Goal: Task Accomplishment & Management: Manage account settings

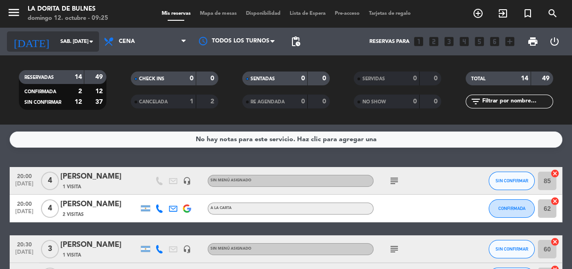
click at [83, 48] on input "sáb. [DATE]" at bounding box center [91, 41] width 71 height 15
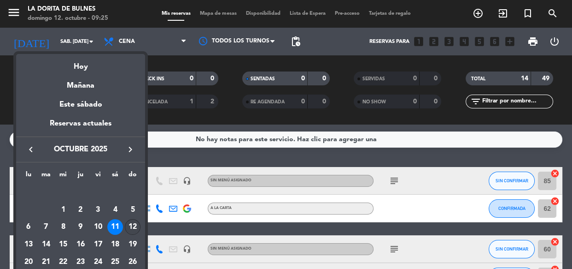
click at [134, 232] on div "12" at bounding box center [133, 227] width 16 height 16
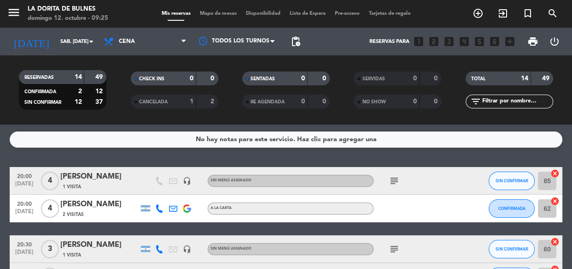
type input "dom. [DATE]"
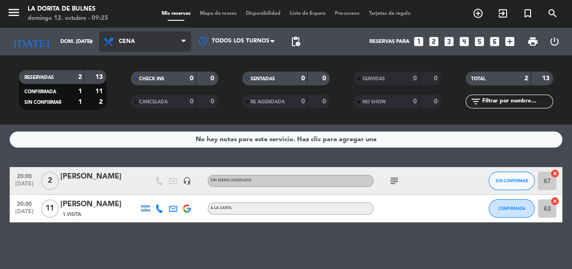
click at [130, 50] on span "Cena" at bounding box center [145, 41] width 92 height 20
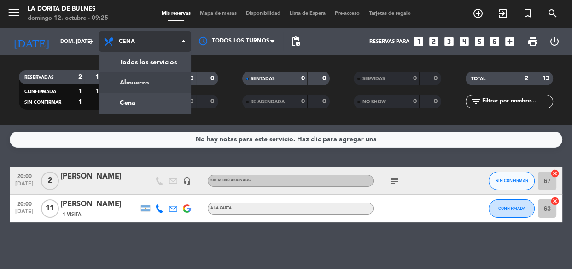
click at [131, 76] on div "menu La [PERSON_NAME] [PERSON_NAME] 12. octubre - 09:25 Mis reservas Mapa de me…" at bounding box center [286, 62] width 572 height 124
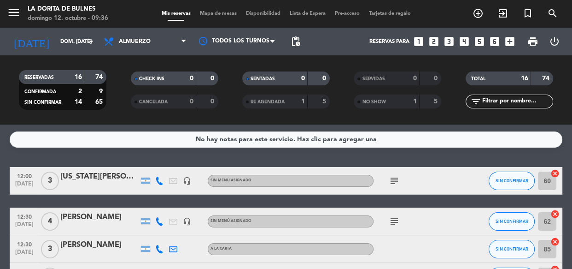
click at [394, 182] on icon "subject" at bounding box center [394, 180] width 11 height 11
click at [392, 223] on icon "subject" at bounding box center [394, 221] width 11 height 11
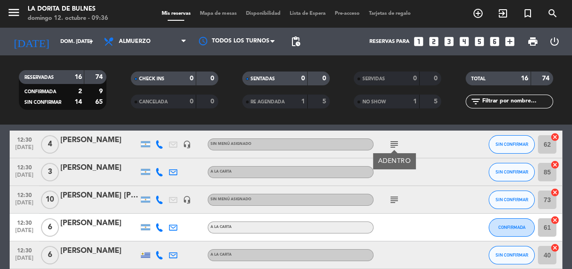
scroll to position [83, 0]
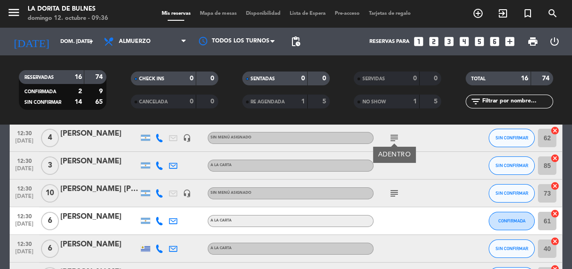
click at [394, 188] on icon "subject" at bounding box center [394, 193] width 11 height 11
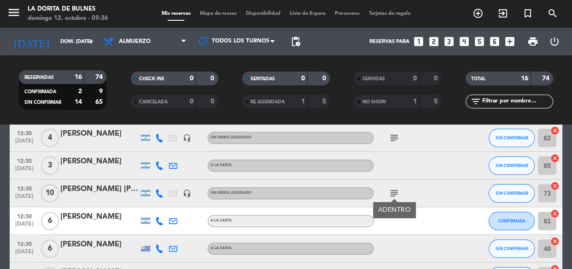
scroll to position [209, 0]
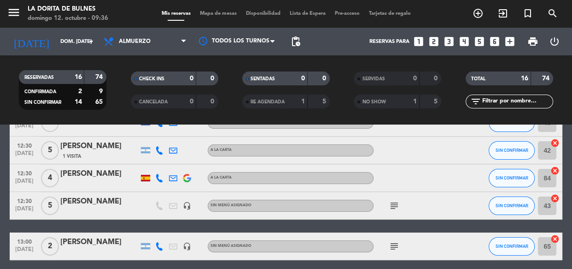
click at [392, 212] on div "subject" at bounding box center [415, 205] width 83 height 27
click at [389, 203] on icon "subject" at bounding box center [394, 205] width 11 height 11
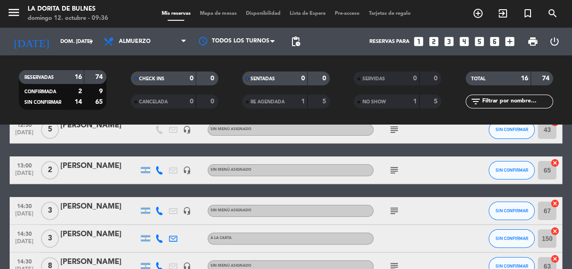
scroll to position [293, 0]
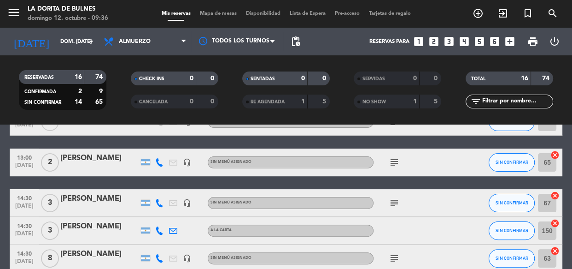
click at [393, 164] on icon "subject" at bounding box center [394, 162] width 11 height 11
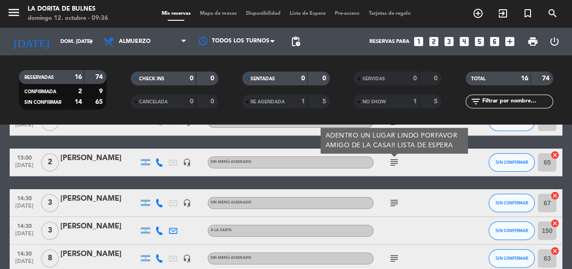
click at [392, 206] on icon "subject" at bounding box center [394, 202] width 11 height 11
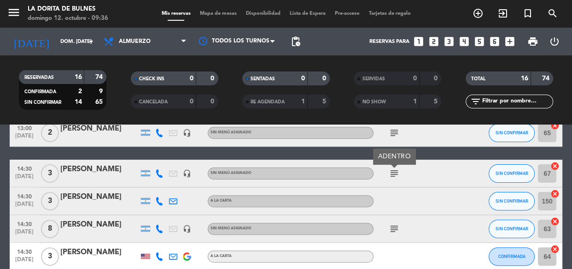
scroll to position [335, 0]
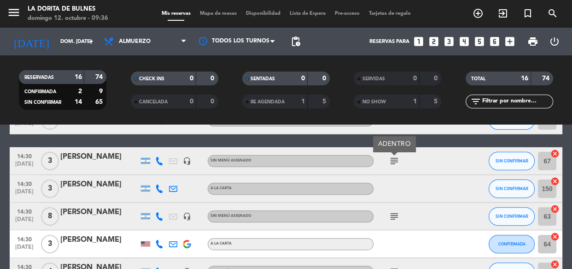
click at [392, 212] on icon "subject" at bounding box center [394, 216] width 11 height 11
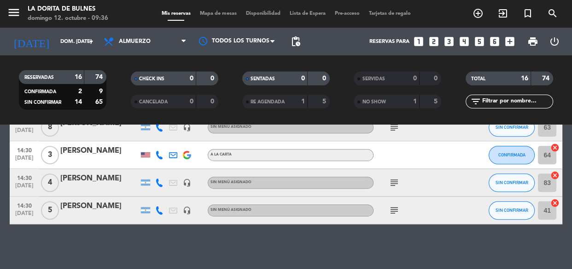
scroll to position [425, 0]
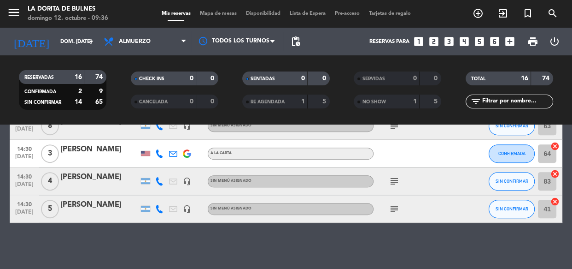
click at [399, 182] on icon "subject" at bounding box center [394, 181] width 11 height 11
click at [394, 210] on icon "subject" at bounding box center [394, 208] width 11 height 11
click at [400, 180] on icon "subject" at bounding box center [394, 181] width 11 height 11
click at [402, 209] on div "subject" at bounding box center [415, 208] width 83 height 27
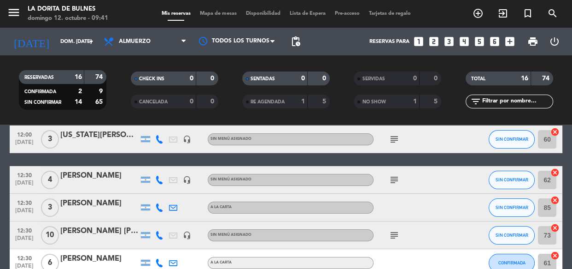
scroll to position [0, 0]
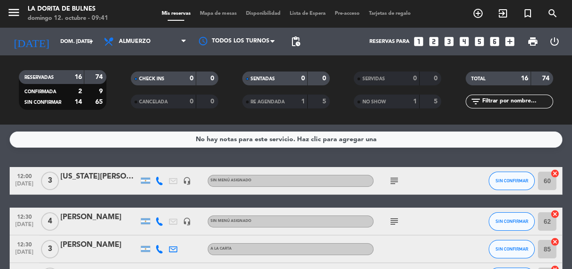
click at [396, 216] on icon "subject" at bounding box center [394, 221] width 11 height 11
click at [399, 216] on icon "subject" at bounding box center [394, 221] width 11 height 11
click at [118, 46] on span "Almuerzo" at bounding box center [145, 41] width 92 height 20
click at [66, 120] on div "RESERVADAS 16 74 CONFIRMADA 2 9 SIN CONFIRMAR 14 65 CHECK INS 0 0 CANCELADA 0 0…" at bounding box center [286, 89] width 572 height 69
click at [194, 163] on div "No hay notas para este servicio. Haz clic para agregar una 12:00 [DATE] 3 [US_S…" at bounding box center [286, 196] width 572 height 144
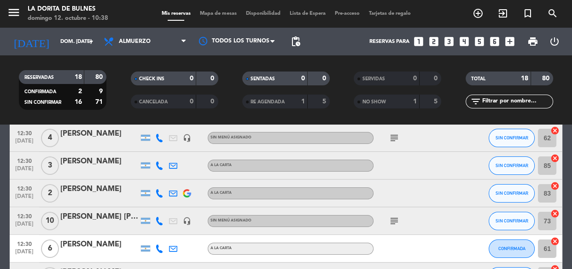
scroll to position [125, 0]
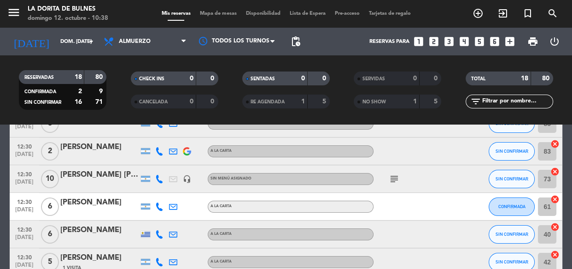
click at [159, 177] on icon at bounding box center [159, 179] width 8 height 8
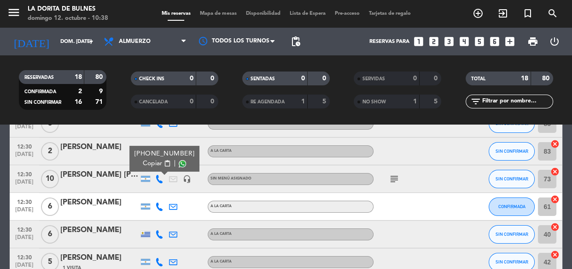
click at [159, 177] on icon at bounding box center [159, 179] width 8 height 8
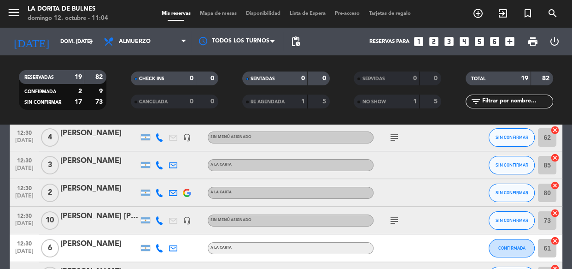
scroll to position [0, 0]
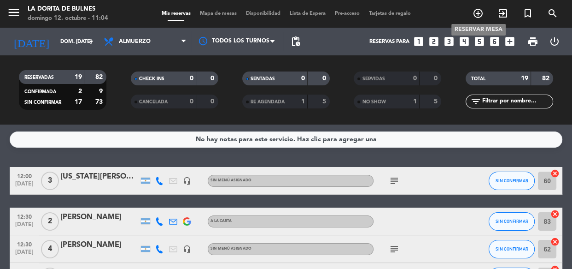
click at [479, 17] on icon "add_circle_outline" at bounding box center [478, 13] width 11 height 11
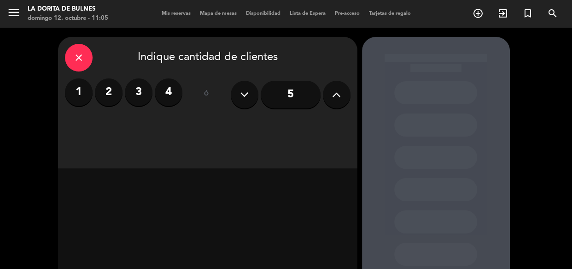
click at [82, 61] on icon "close" at bounding box center [78, 57] width 11 height 11
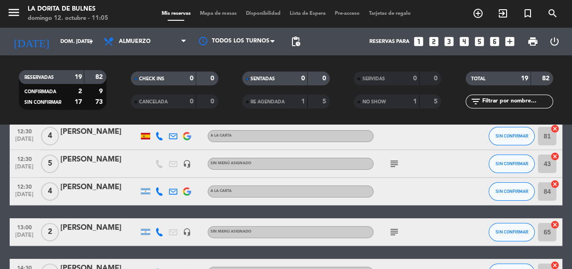
scroll to position [377, 0]
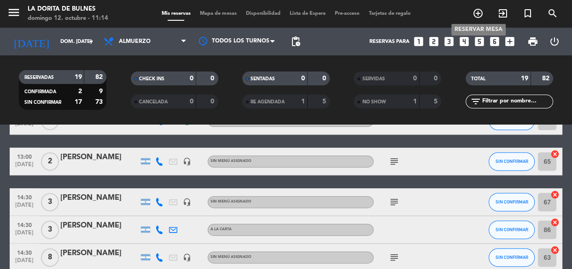
click at [480, 13] on icon "add_circle_outline" at bounding box center [478, 13] width 11 height 11
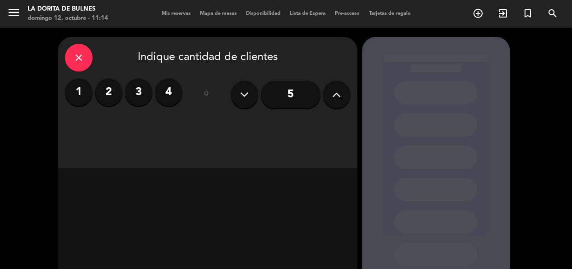
click at [145, 92] on label "3" at bounding box center [139, 92] width 28 height 28
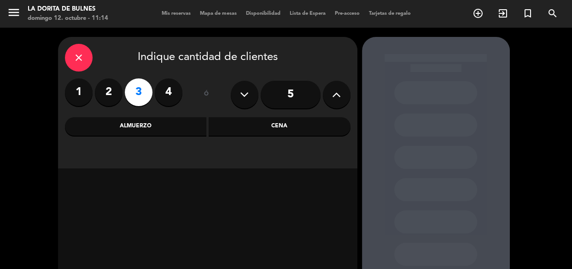
click at [178, 131] on div "Almuerzo" at bounding box center [136, 126] width 142 height 18
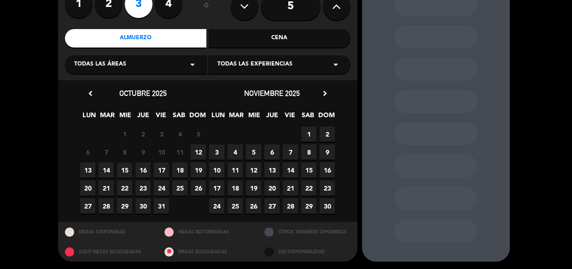
scroll to position [89, 0]
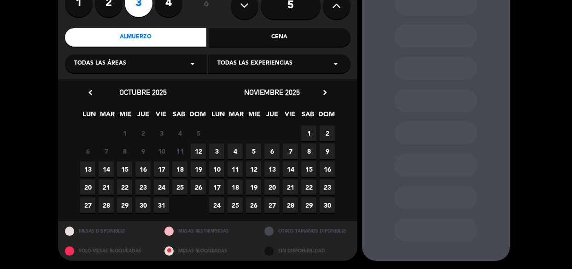
click at [202, 148] on span "12" at bounding box center [198, 150] width 15 height 15
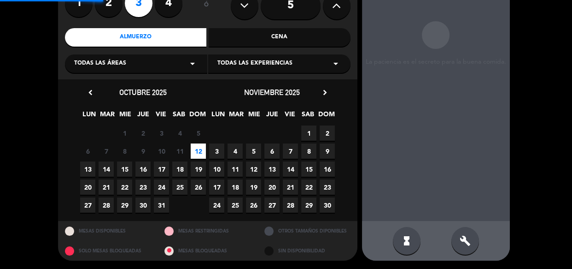
scroll to position [37, 0]
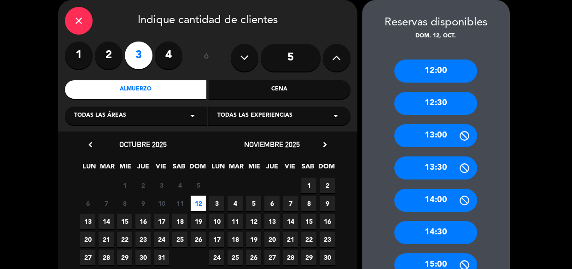
drag, startPoint x: 437, startPoint y: 229, endPoint x: 433, endPoint y: 230, distance: 5.0
click at [437, 230] on div "14:30" at bounding box center [435, 232] width 83 height 23
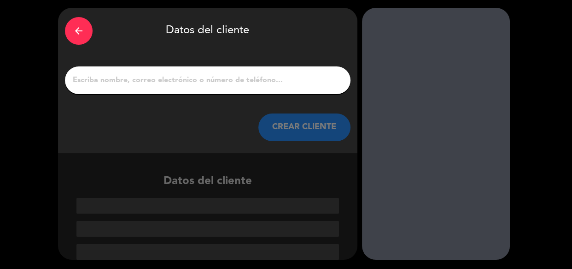
click at [113, 80] on input "1" at bounding box center [208, 80] width 272 height 13
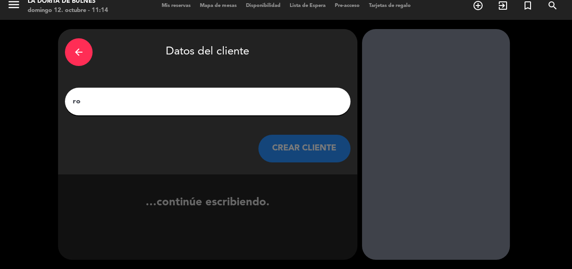
type input "r"
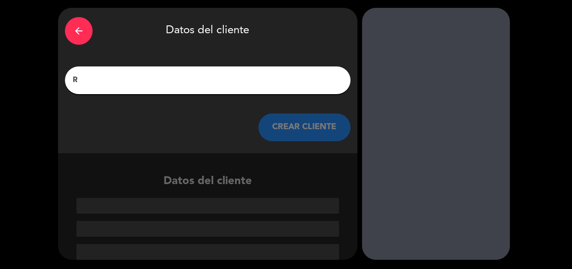
scroll to position [8, 0]
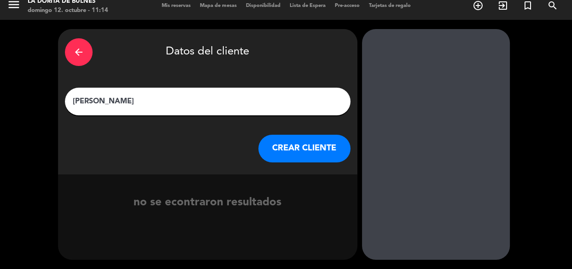
type input "[PERSON_NAME]"
click at [308, 160] on button "CREAR CLIENTE" at bounding box center [305, 149] width 92 height 28
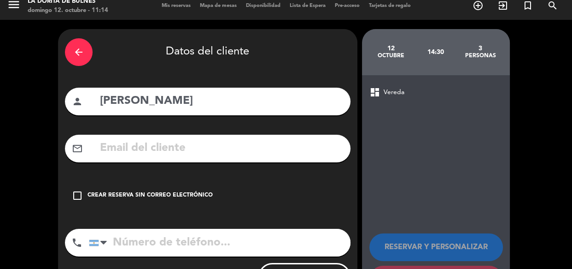
click at [117, 200] on div "check_box_outline_blank Crear reserva sin correo electrónico" at bounding box center [208, 196] width 286 height 28
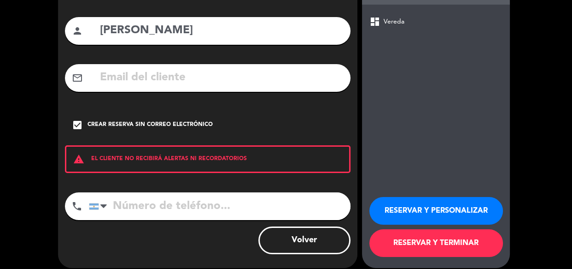
scroll to position [87, 0]
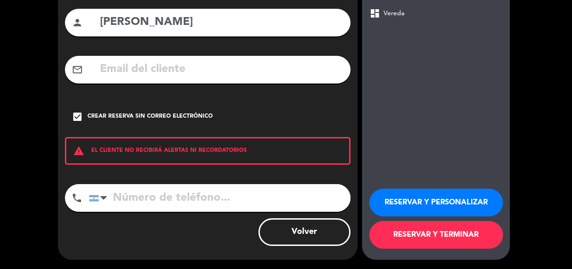
click at [446, 204] on button "RESERVAR Y PERSONALIZAR" at bounding box center [437, 202] width 134 height 28
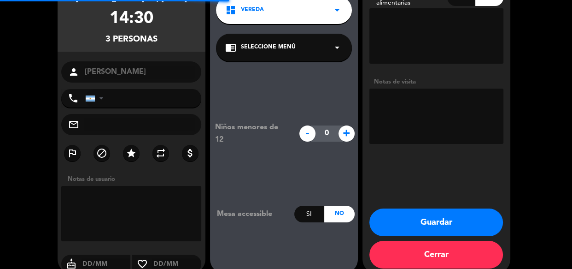
scroll to position [37, 0]
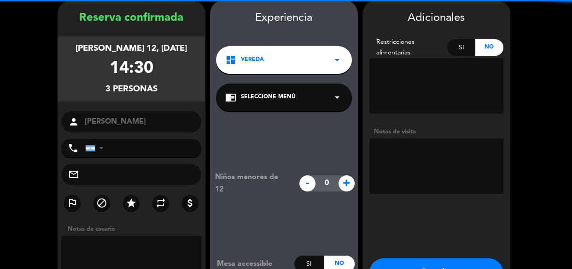
click at [442, 176] on textarea at bounding box center [437, 165] width 134 height 55
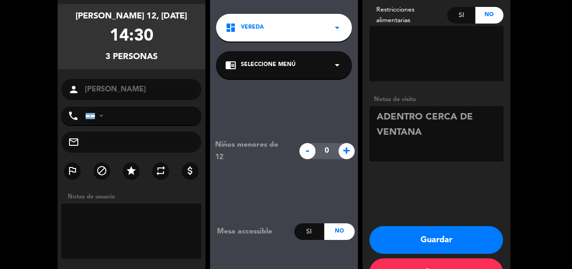
scroll to position [100, 0]
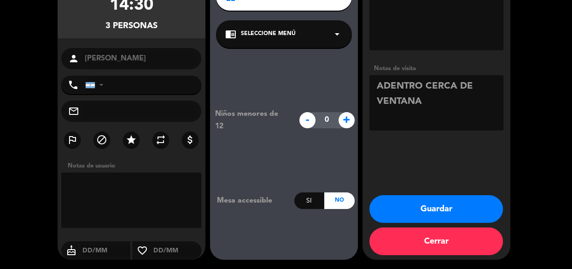
type textarea "ADENTRO CERCA DE VENTANA"
click at [447, 211] on button "Guardar" at bounding box center [437, 209] width 134 height 28
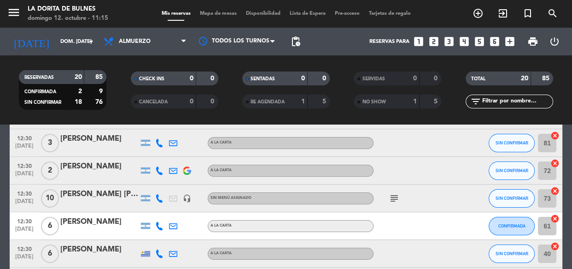
scroll to position [167, 0]
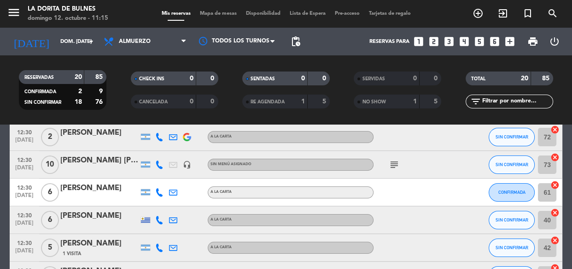
click at [395, 168] on icon "subject" at bounding box center [394, 164] width 11 height 11
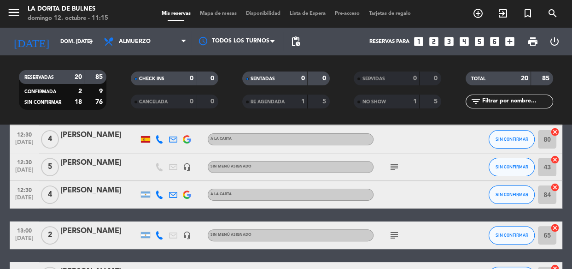
scroll to position [293, 0]
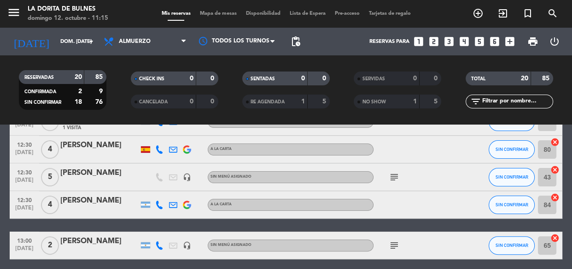
click at [395, 167] on div "subject" at bounding box center [415, 176] width 83 height 27
click at [394, 178] on icon "subject" at bounding box center [394, 176] width 11 height 11
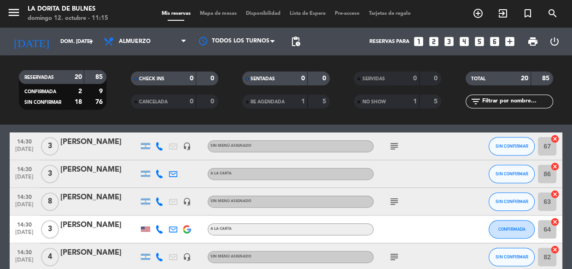
scroll to position [461, 0]
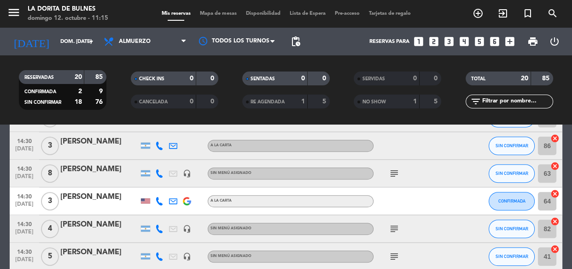
click at [394, 178] on icon "subject" at bounding box center [394, 173] width 11 height 11
click at [457, 190] on div at bounding box center [469, 200] width 25 height 27
click at [84, 40] on input "dom. [DATE]" at bounding box center [91, 41] width 71 height 15
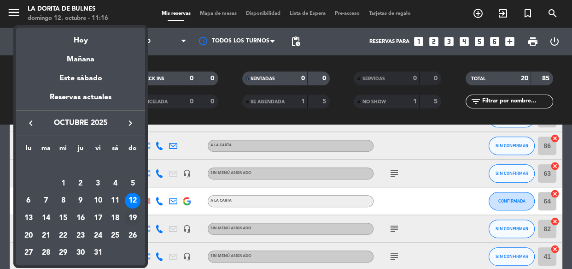
click at [136, 218] on div "19" at bounding box center [133, 218] width 16 height 16
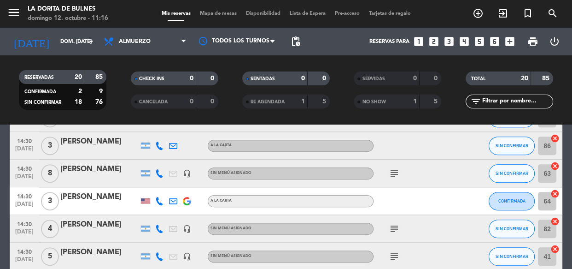
type input "dom. [DATE]"
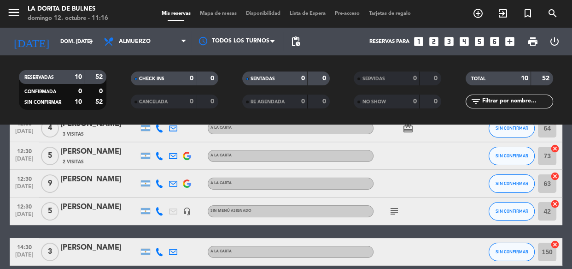
scroll to position [247, 0]
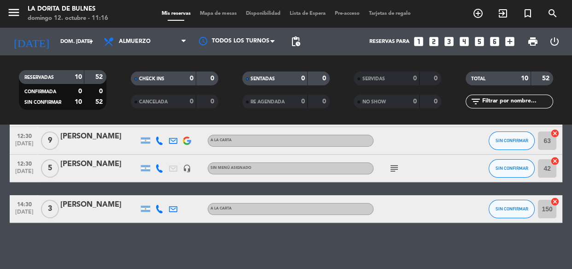
click at [449, 43] on icon "looks_3" at bounding box center [449, 41] width 12 height 12
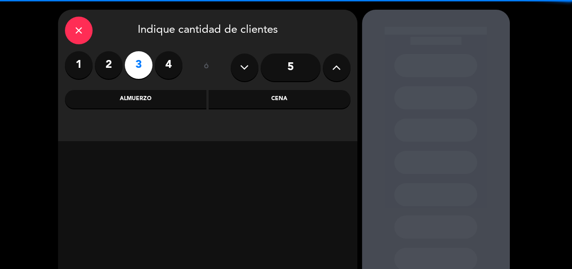
scroll to position [41, 0]
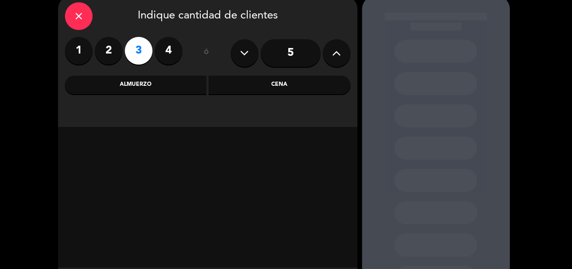
click at [190, 93] on div "Almuerzo" at bounding box center [136, 85] width 142 height 18
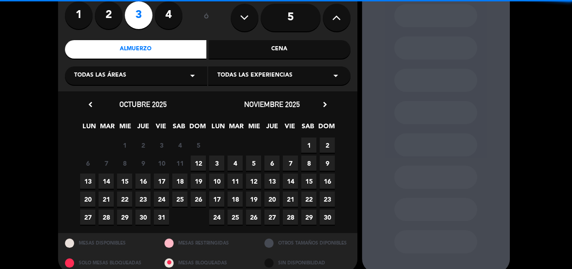
scroll to position [89, 0]
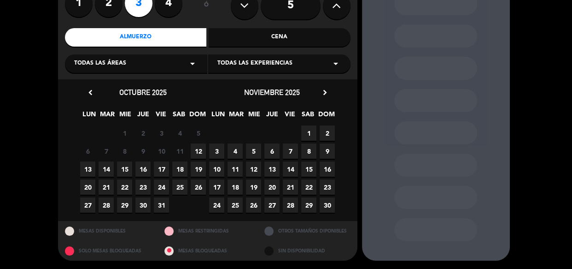
click at [199, 152] on span "12" at bounding box center [198, 150] width 15 height 15
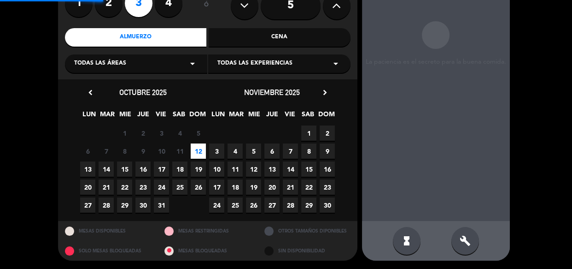
scroll to position [37, 0]
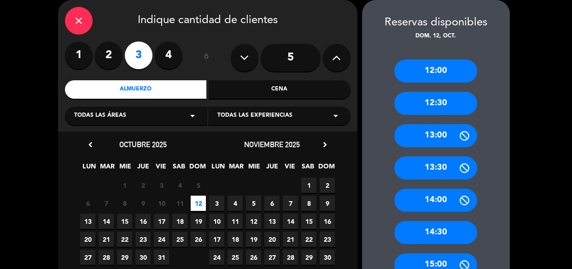
click at [452, 112] on div "12:30" at bounding box center [435, 103] width 83 height 23
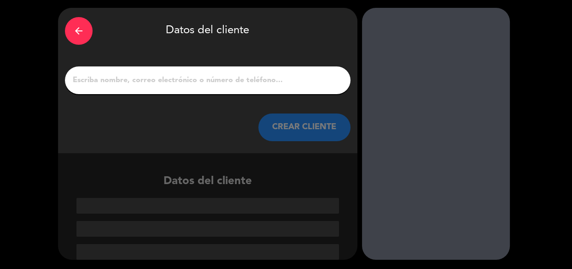
scroll to position [29, 0]
click at [213, 76] on input "1" at bounding box center [208, 80] width 272 height 13
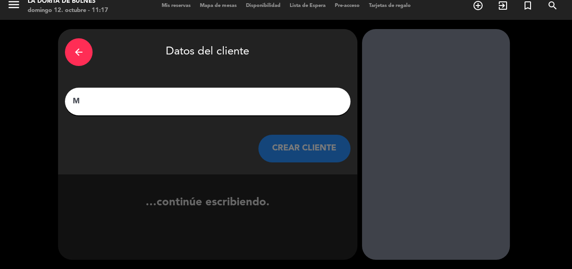
scroll to position [8, 0]
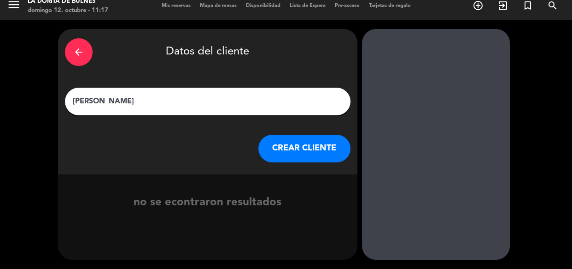
type input "[PERSON_NAME]"
click at [273, 147] on button "CREAR CLIENTE" at bounding box center [305, 149] width 92 height 28
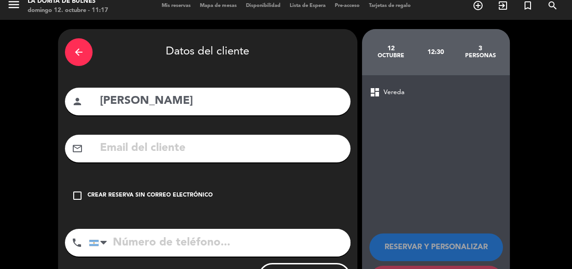
click at [189, 195] on div "Crear reserva sin correo electrónico" at bounding box center [150, 195] width 125 height 9
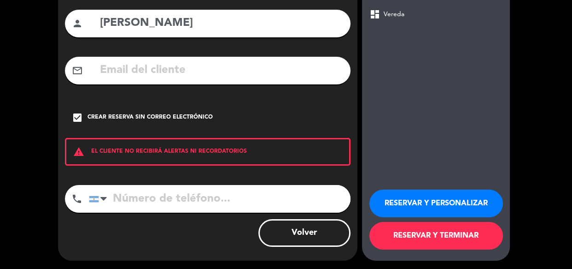
scroll to position [87, 0]
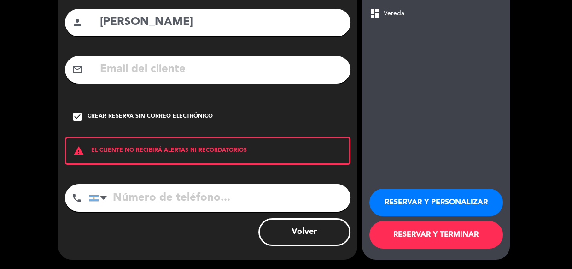
click at [396, 202] on button "RESERVAR Y PERSONALIZAR" at bounding box center [437, 202] width 134 height 28
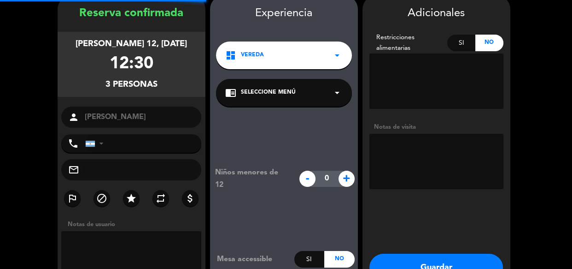
scroll to position [37, 0]
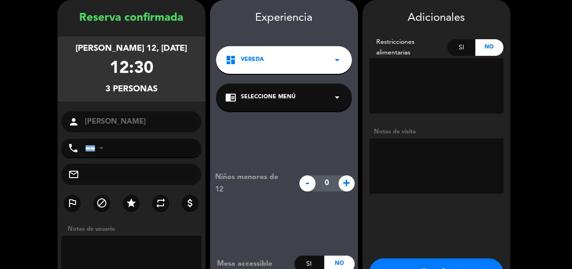
click at [417, 151] on textarea at bounding box center [437, 165] width 134 height 55
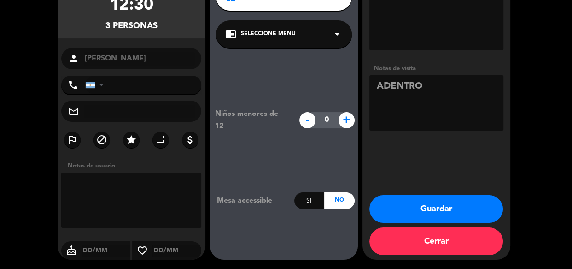
drag, startPoint x: 442, startPoint y: 94, endPoint x: 20, endPoint y: 161, distance: 426.9
click at [20, 161] on booking-confirmed "Reserva confirmada [PERSON_NAME] 12, [DATE] 12:30 3 personas person [PERSON_NAM…" at bounding box center [286, 98] width 554 height 323
type textarea "AFUERA [PERSON_NAME]"
click at [447, 212] on button "Guardar" at bounding box center [437, 209] width 134 height 28
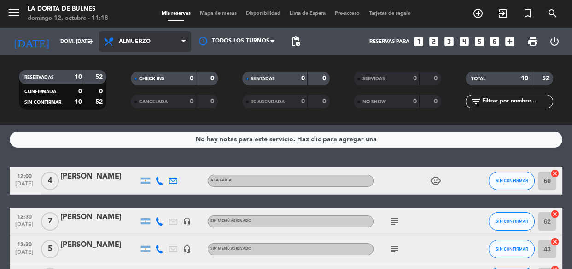
drag, startPoint x: 139, startPoint y: 41, endPoint x: 99, endPoint y: 51, distance: 41.6
click at [98, 51] on div "[DATE] dom. [DATE] arrow_drop_down Todos los servicios Almuerzo Cena Almuerzo T…" at bounding box center [286, 42] width 572 height 28
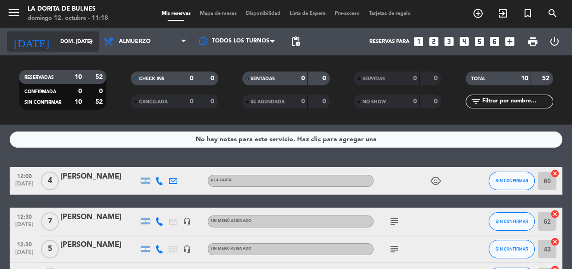
click at [77, 43] on input "dom. [DATE]" at bounding box center [91, 41] width 71 height 15
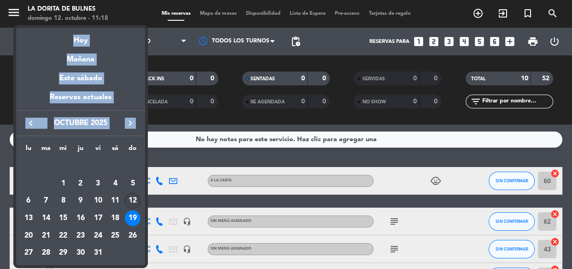
drag, startPoint x: 147, startPoint y: 199, endPoint x: 141, endPoint y: 201, distance: 6.7
click at [141, 201] on div "semana que viene esta semana semana previa misma semana del año anterior Hoy Ma…" at bounding box center [286, 134] width 572 height 269
click at [138, 200] on div "12" at bounding box center [133, 201] width 16 height 16
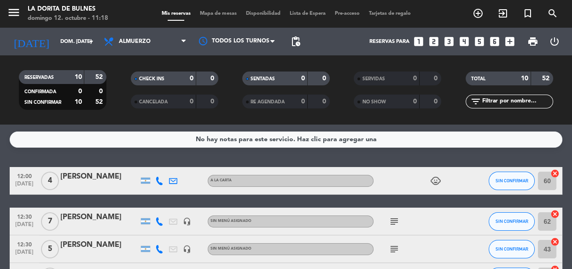
type input "dom. [DATE]"
click at [395, 182] on icon "subject" at bounding box center [394, 180] width 11 height 11
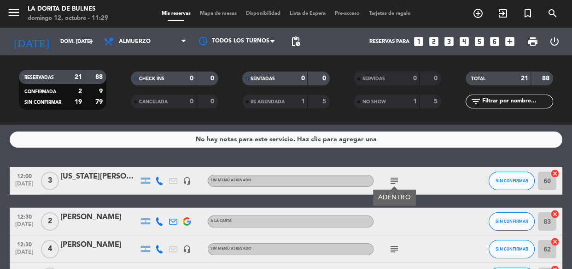
click at [433, 174] on div "subject ADENTRO" at bounding box center [415, 180] width 83 height 27
click at [467, 41] on icon "looks_4" at bounding box center [465, 41] width 12 height 12
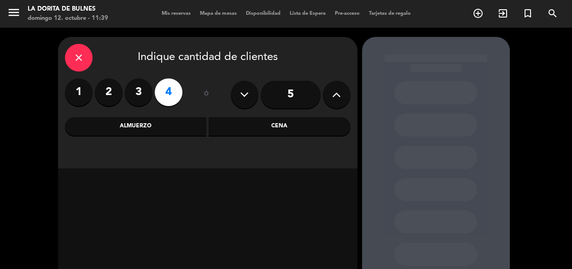
click at [341, 94] on icon at bounding box center [336, 95] width 9 height 14
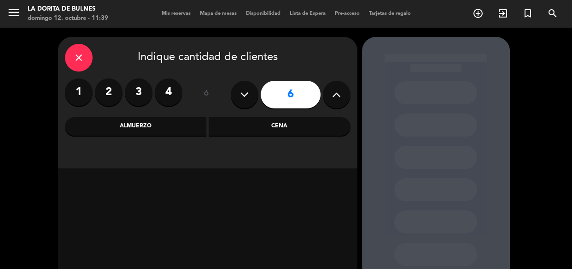
click at [241, 94] on icon at bounding box center [244, 95] width 9 height 14
type input "5"
click at [161, 131] on div "Almuerzo" at bounding box center [136, 126] width 142 height 18
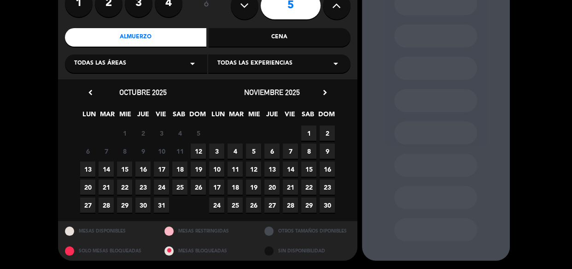
click at [194, 147] on span "12" at bounding box center [198, 150] width 15 height 15
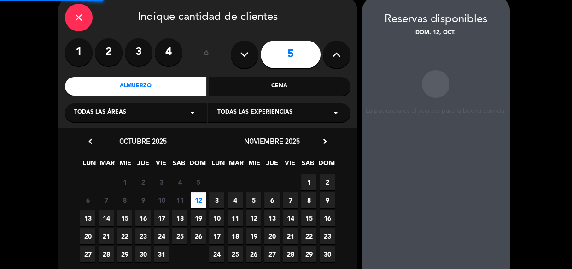
scroll to position [37, 0]
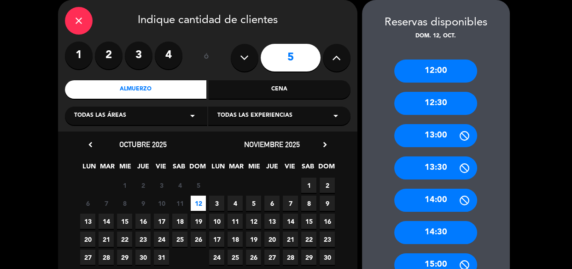
click at [451, 102] on div "12:30" at bounding box center [435, 103] width 83 height 23
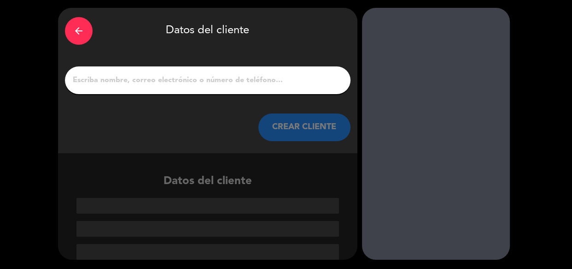
scroll to position [29, 0]
click at [191, 76] on input "1" at bounding box center [208, 80] width 272 height 13
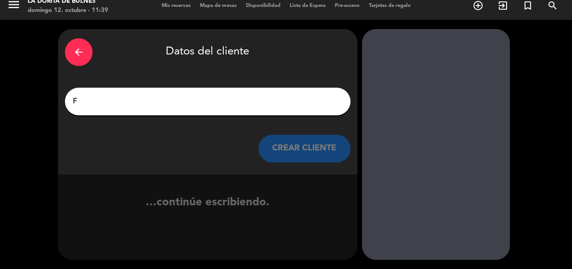
scroll to position [8, 0]
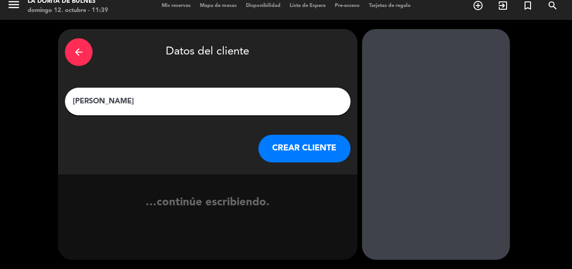
type input "[PERSON_NAME]"
click at [307, 135] on button "CREAR CLIENTE" at bounding box center [305, 149] width 92 height 28
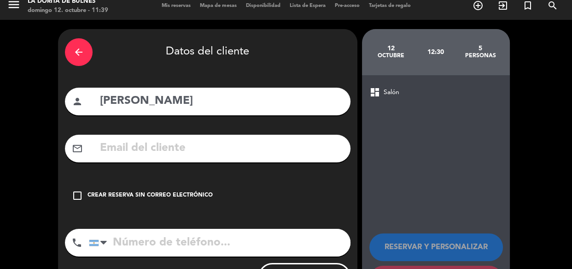
click at [139, 194] on div "Crear reserva sin correo electrónico" at bounding box center [150, 195] width 125 height 9
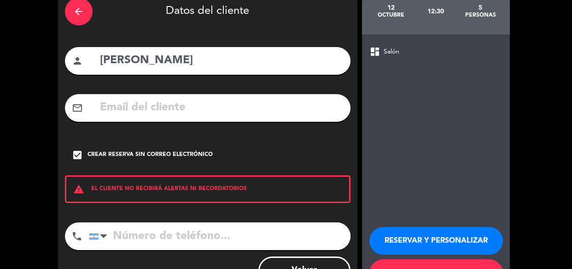
scroll to position [87, 0]
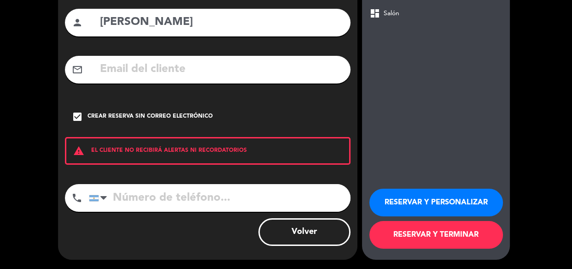
drag, startPoint x: 410, startPoint y: 190, endPoint x: 416, endPoint y: 189, distance: 6.1
click at [416, 189] on button "RESERVAR Y PERSONALIZAR" at bounding box center [437, 202] width 134 height 28
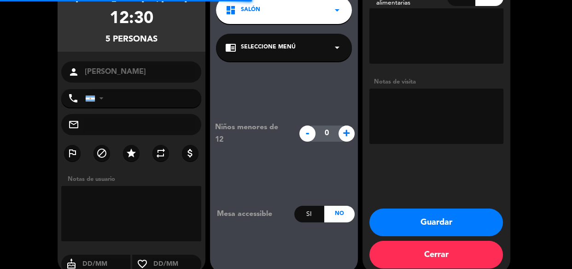
scroll to position [37, 0]
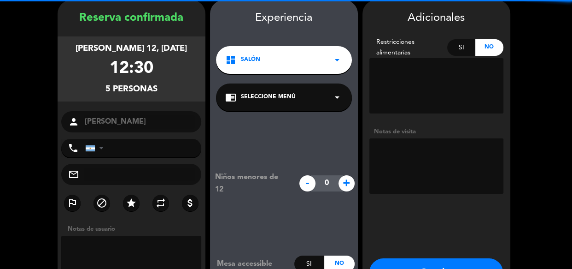
click at [421, 160] on textarea at bounding box center [437, 165] width 134 height 55
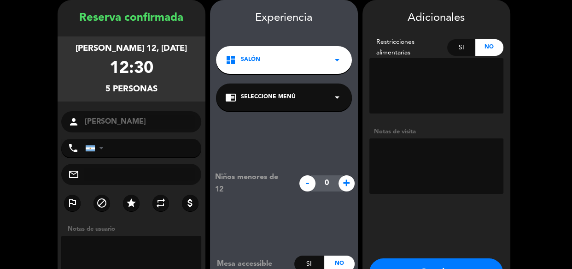
type textarea "A"
type textarea "ADENTRO"
click at [466, 260] on button "Guardar" at bounding box center [437, 272] width 134 height 28
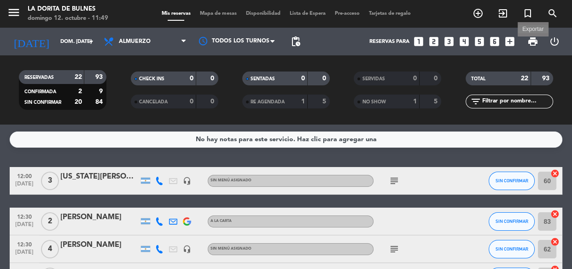
click at [531, 41] on span "print" at bounding box center [533, 41] width 11 height 11
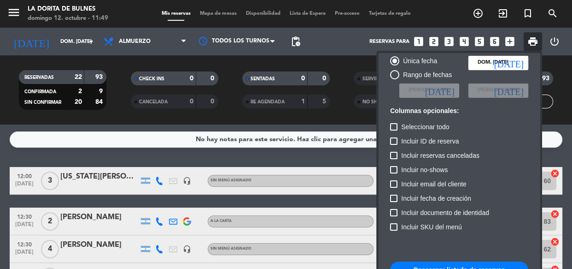
scroll to position [56, 0]
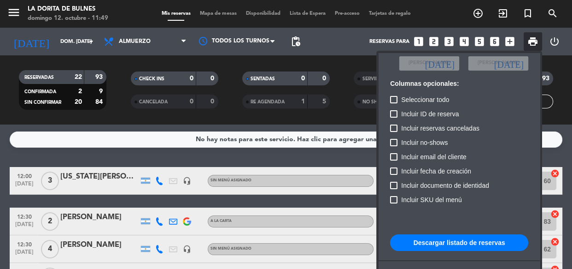
click at [438, 235] on button "Descargar listado de reservas" at bounding box center [459, 242] width 138 height 17
click at [446, 242] on button "Descargar listado de reservas" at bounding box center [459, 242] width 138 height 17
click at [150, 200] on div at bounding box center [286, 134] width 572 height 269
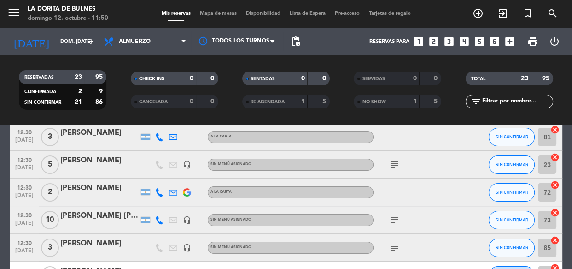
scroll to position [209, 0]
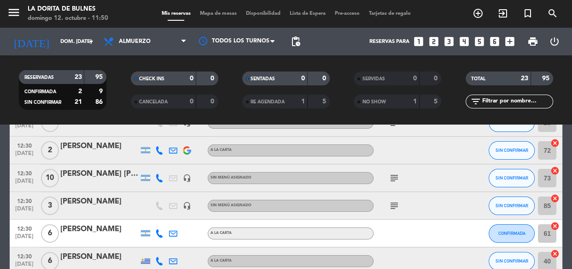
click at [159, 174] on icon at bounding box center [159, 178] width 8 height 8
